Goal: Information Seeking & Learning: Understand process/instructions

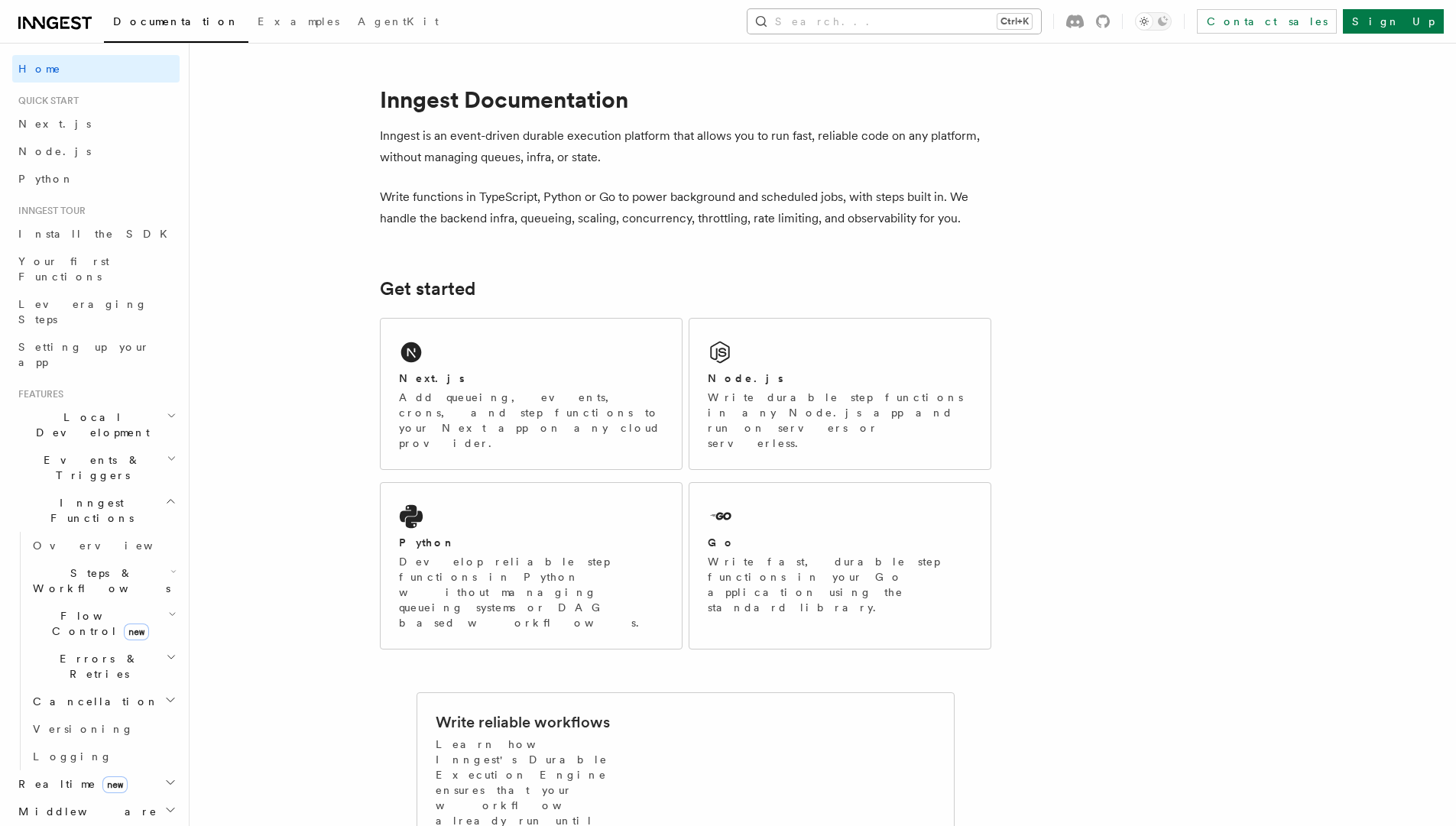
click at [984, 20] on button "Search... Ctrl+K" at bounding box center [894, 21] width 293 height 24
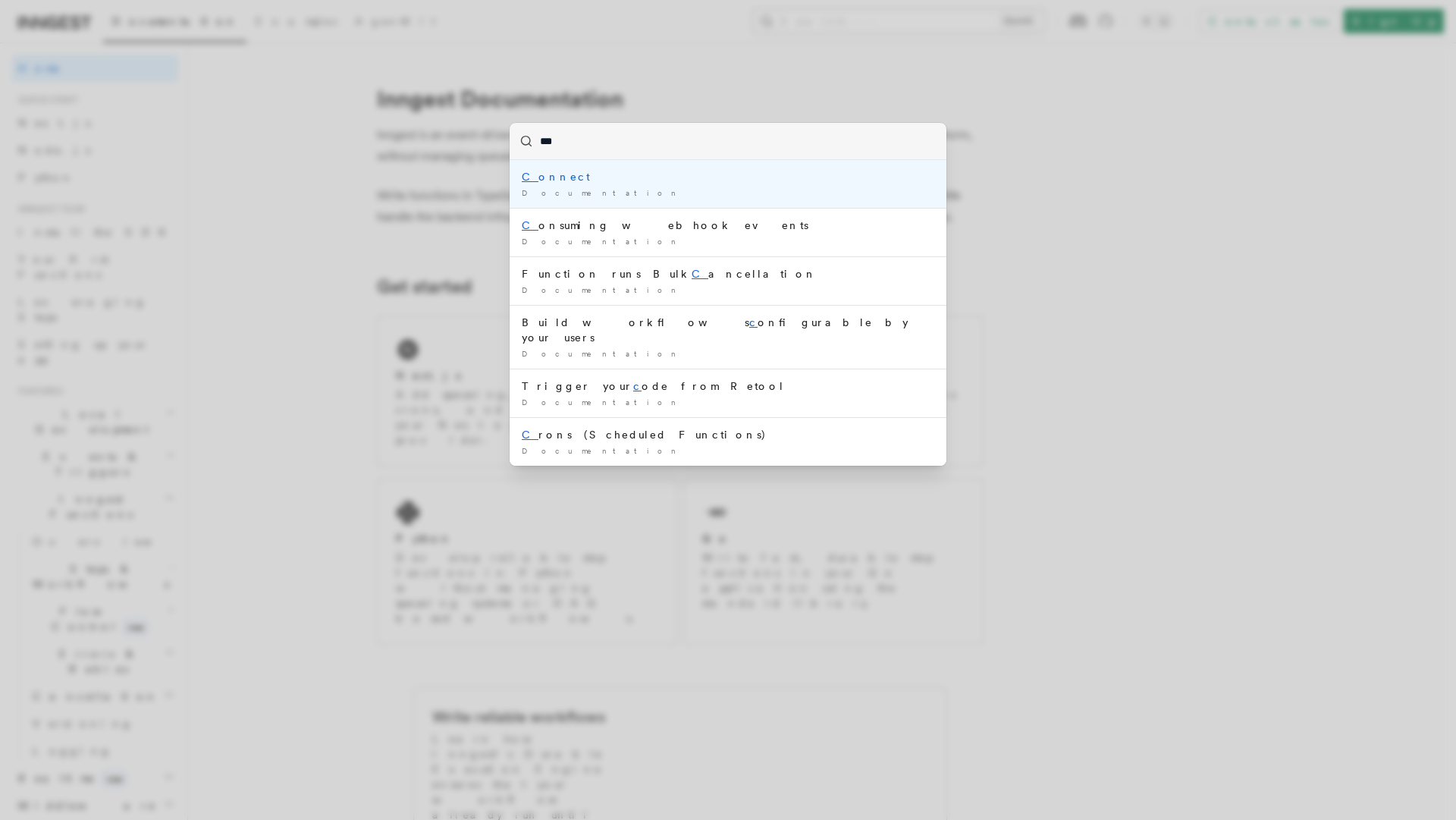
type input "****"
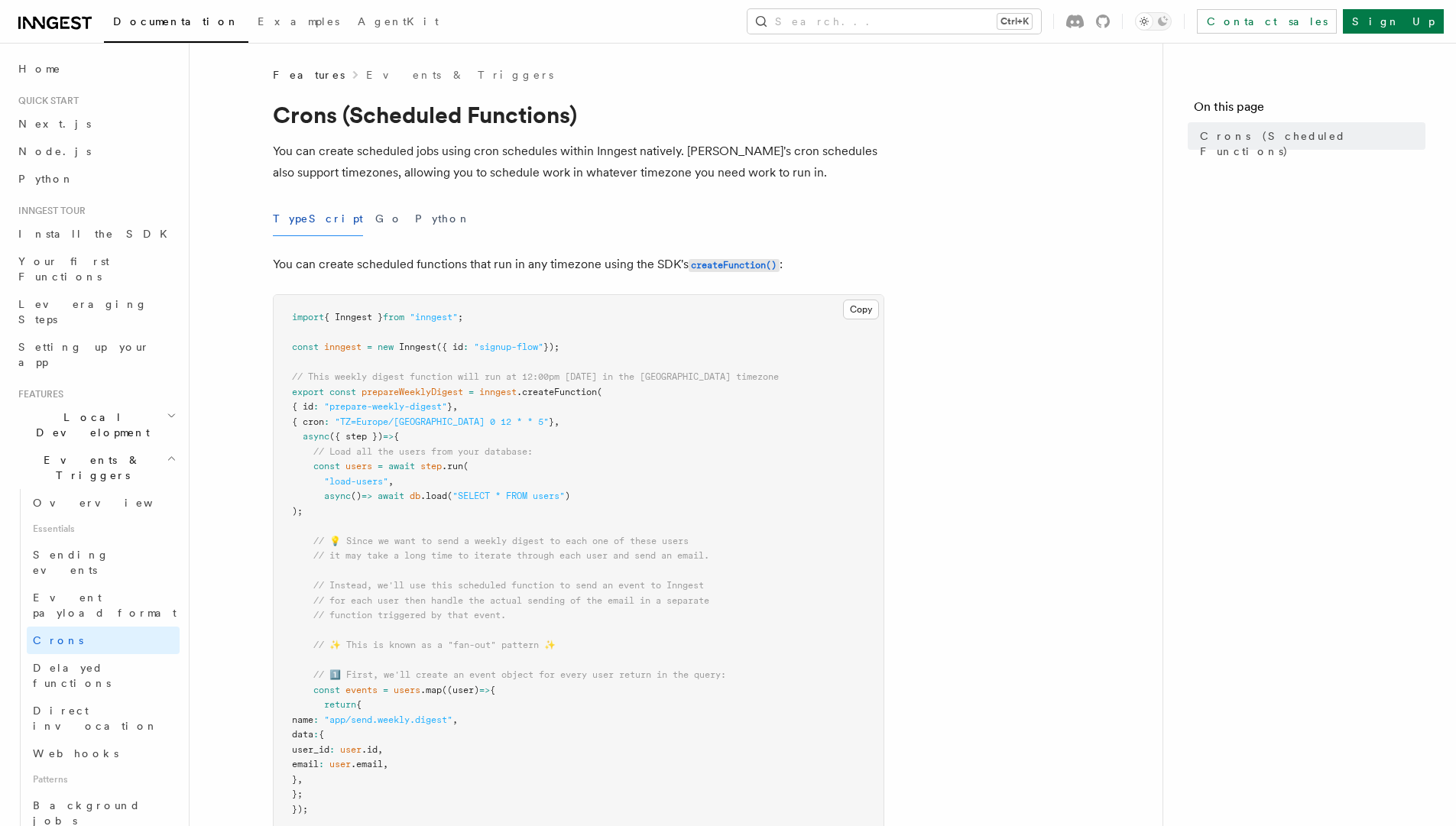
click at [532, 421] on pre "import { Inngest } from "inngest" ; const inngest = new Inngest ({ id : "signup…" at bounding box center [578, 764] width 610 height 940
click at [548, 422] on pre "import { Inngest } from "inngest" ; const inngest = new Inngest ({ id : "signup…" at bounding box center [578, 764] width 610 height 940
click at [583, 468] on pre "import { Inngest } from "inngest" ; const inngest = new Inngest ({ id : "signup…" at bounding box center [578, 764] width 610 height 940
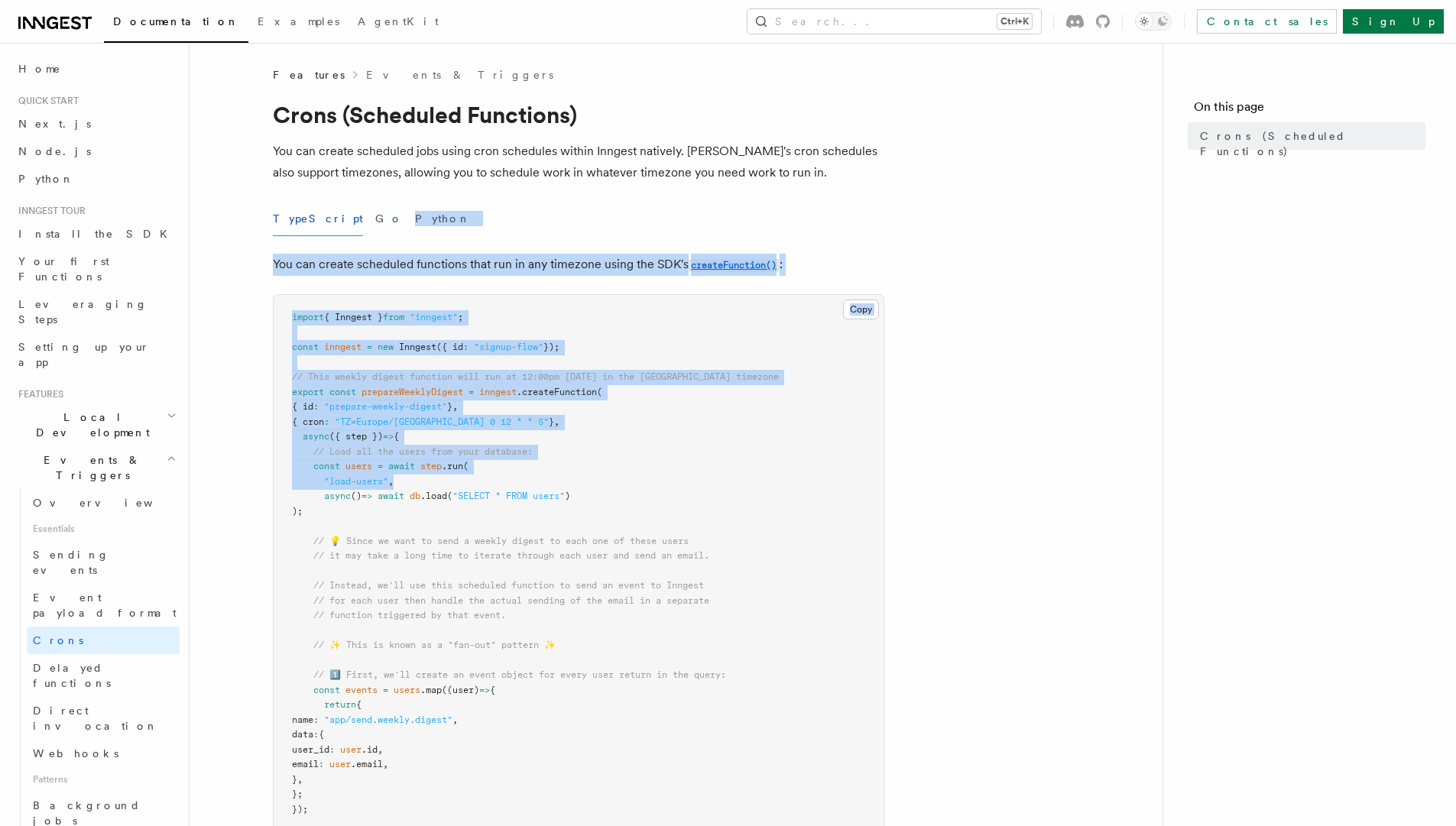
drag, startPoint x: 538, startPoint y: 477, endPoint x: 542, endPoint y: 189, distance: 288.0
